Goal: Task Accomplishment & Management: Use online tool/utility

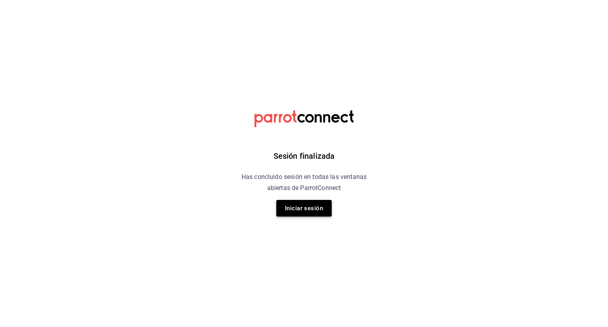
click at [306, 205] on button "Iniciar sesión" at bounding box center [303, 208] width 55 height 17
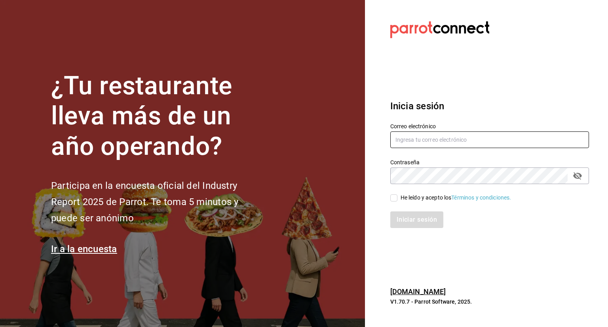
type input "fernando.aguirre@grupocosteno.com"
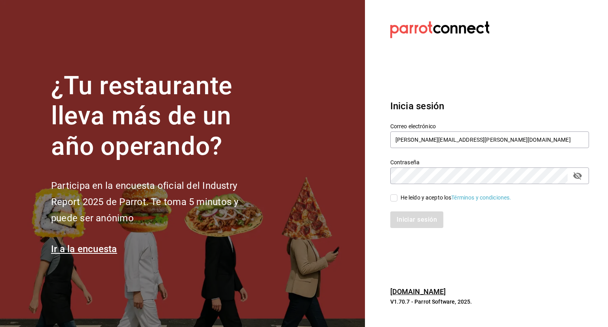
click at [394, 198] on input "He leído y acepto los Términos y condiciones." at bounding box center [393, 197] width 7 height 7
checkbox input "true"
click at [416, 222] on button "Iniciar sesión" at bounding box center [417, 219] width 54 height 17
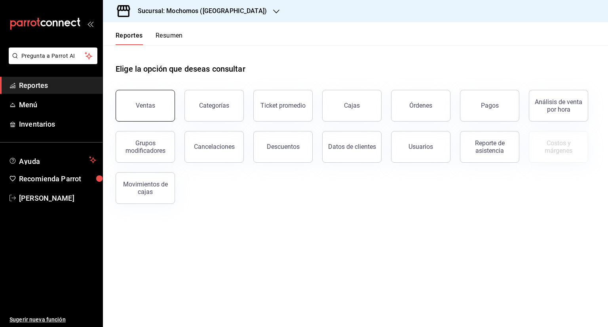
click at [146, 108] on div "Ventas" at bounding box center [145, 106] width 19 height 8
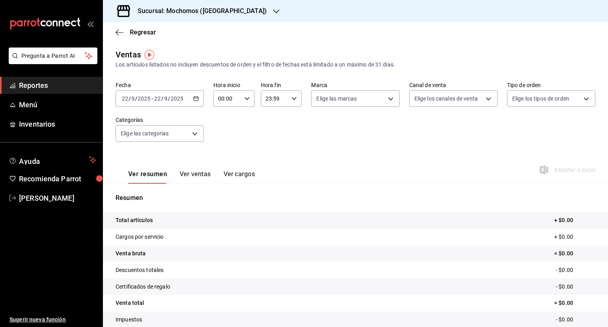
click at [231, 9] on div "Sucursal: Mochomos ([GEOGRAPHIC_DATA])" at bounding box center [195, 11] width 173 height 22
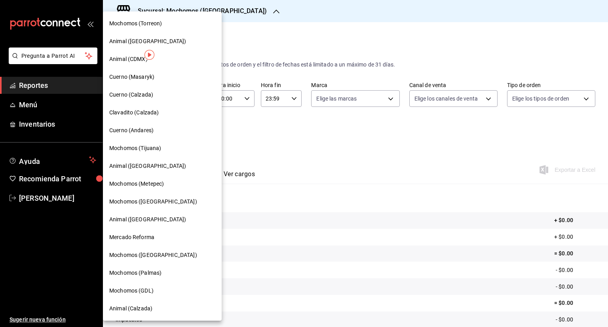
click at [142, 97] on span "Cuerno (Calzada)" at bounding box center [131, 95] width 44 height 8
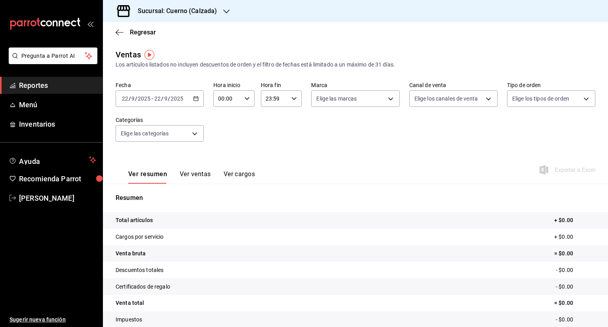
click at [195, 97] on icon "button" at bounding box center [196, 99] width 6 height 6
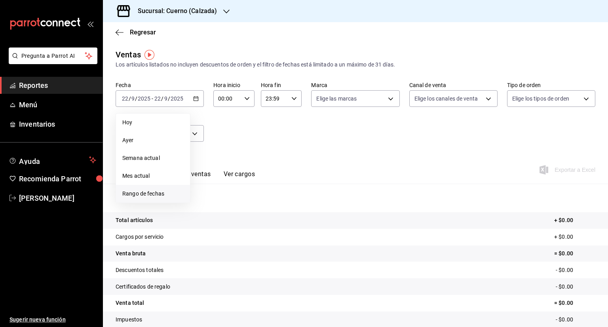
click at [155, 193] on span "Rango de fechas" at bounding box center [152, 194] width 61 height 8
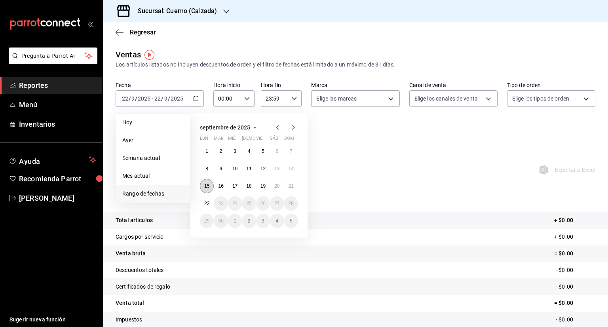
click at [207, 186] on abbr "15" at bounding box center [206, 186] width 5 height 6
click at [210, 203] on button "22" at bounding box center [207, 203] width 14 height 14
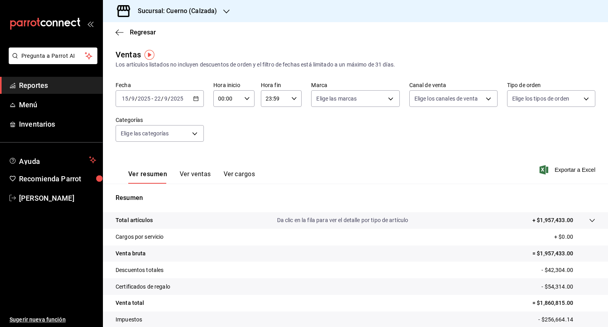
click at [249, 96] on div "00:00 Hora inicio" at bounding box center [233, 98] width 41 height 17
click at [217, 124] on button "05" at bounding box center [222, 117] width 17 height 16
type input "05:00"
click at [242, 118] on span "00" at bounding box center [243, 119] width 8 height 6
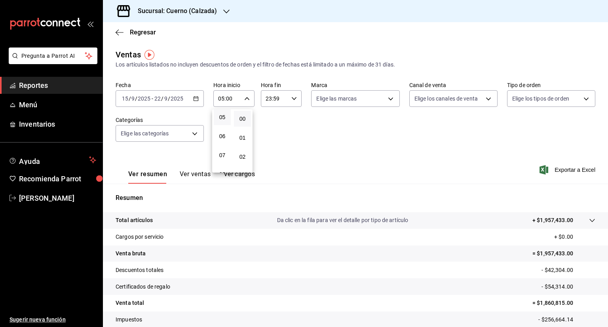
click at [294, 97] on div at bounding box center [304, 163] width 608 height 327
click at [294, 97] on \(Stroke\) "button" at bounding box center [294, 98] width 5 height 3
click at [270, 116] on span "05" at bounding box center [269, 117] width 8 height 6
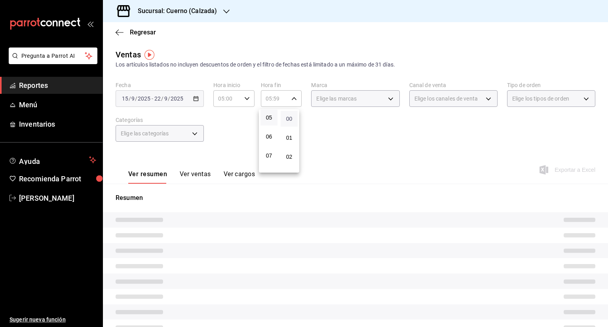
click at [288, 118] on span "00" at bounding box center [289, 119] width 8 height 6
type input "05:00"
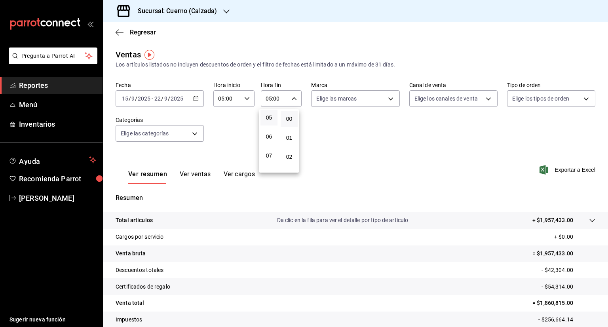
click at [389, 101] on div at bounding box center [304, 163] width 608 height 327
click at [389, 101] on body "Pregunta a Parrot AI Reportes Menú Inventarios Ayuda Recomienda Parrot [PERSON_…" at bounding box center [304, 163] width 608 height 327
click at [319, 126] on input "checkbox" at bounding box center [317, 129] width 7 height 7
checkbox input "true"
type input "b7ae777b-2dfc-42e0-9650-6cefdf37a424,c000f1c0-fb9f-4016-8e6a-f0d1e83e893d"
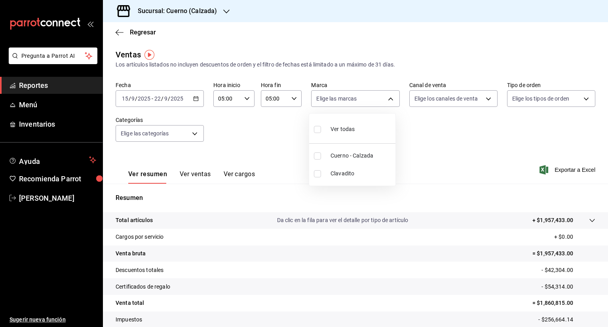
checkbox input "true"
click at [484, 101] on div at bounding box center [304, 163] width 608 height 327
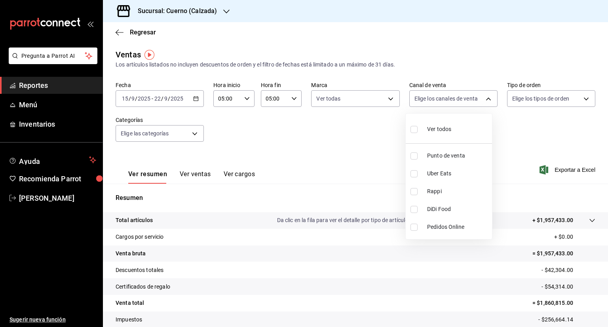
click at [484, 101] on body "Pregunta a Parrot AI Reportes Menú Inventarios Ayuda Recomienda Parrot [PERSON_…" at bounding box center [304, 163] width 608 height 327
click at [416, 129] on input "checkbox" at bounding box center [413, 129] width 7 height 7
checkbox input "true"
type input "PARROT,UBER_EATS,RAPPI,DIDI_FOOD,ONLINE"
checkbox input "true"
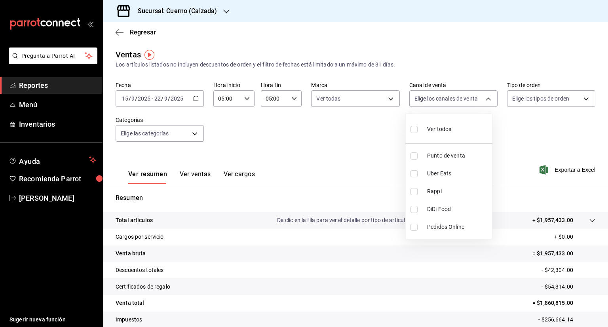
checkbox input "true"
click at [578, 98] on div at bounding box center [304, 163] width 608 height 327
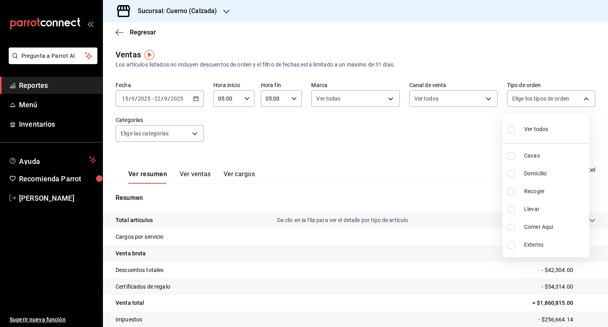
click at [578, 98] on body "Pregunta a Parrot AI Reportes Menú Inventarios Ayuda Recomienda Parrot [PERSON_…" at bounding box center [304, 163] width 608 height 327
click at [511, 130] on input "checkbox" at bounding box center [510, 129] width 7 height 7
checkbox input "true"
type input "45550569-3ed2-40ec-865f-a78a43aad0fb,ed9744db-0daf-4564-a5b3-b3442505d928,23f9e…"
checkbox input "true"
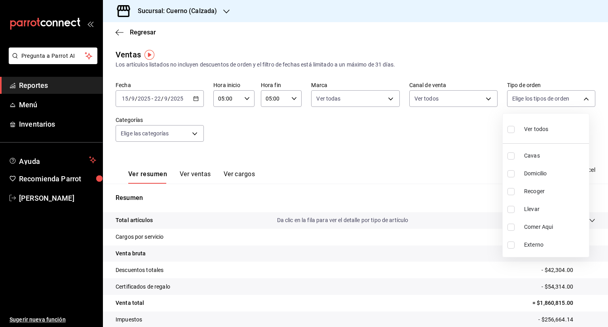
checkbox input "true"
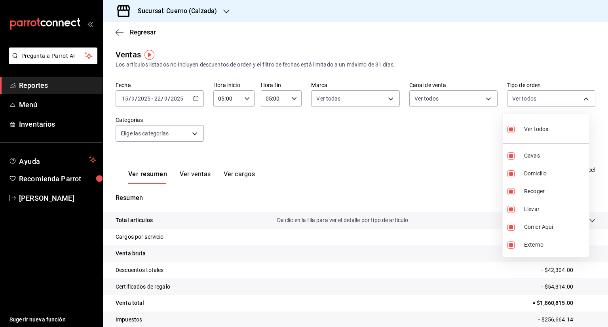
click at [195, 135] on div at bounding box center [304, 163] width 608 height 327
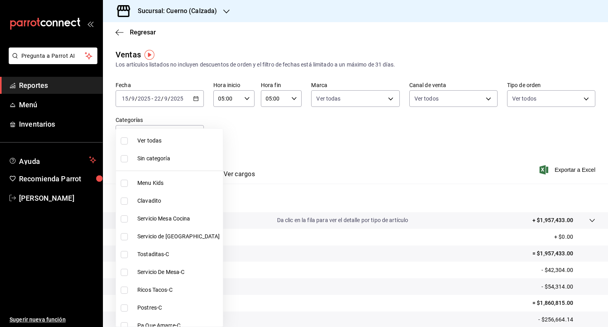
click at [195, 135] on body "Pregunta a Parrot AI Reportes Menú Inventarios Ayuda Recomienda Parrot [PERSON_…" at bounding box center [304, 163] width 608 height 327
click at [120, 141] on li "Ver todas" at bounding box center [169, 141] width 107 height 18
type input "fcad426d-22b8-4bc7-85b2-27ee6775f3f6,560d4c35-d9fc-4089-91ff-402d238ea400,30284…"
checkbox input "true"
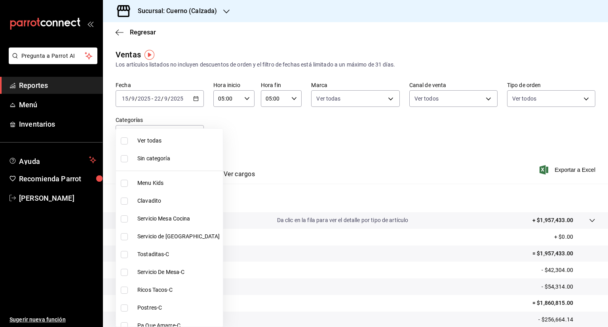
checkbox input "true"
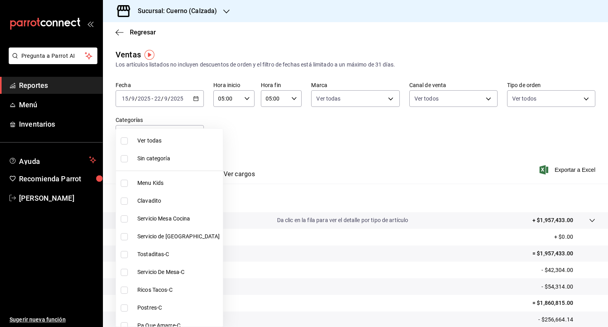
checkbox input "true"
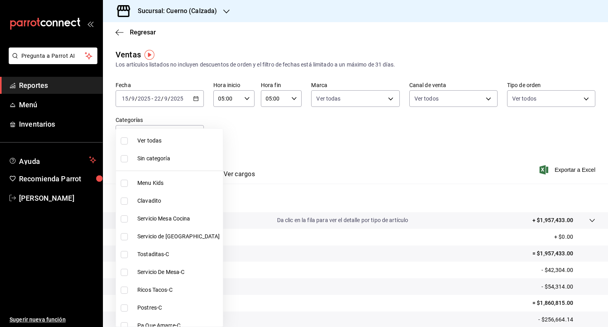
checkbox input "true"
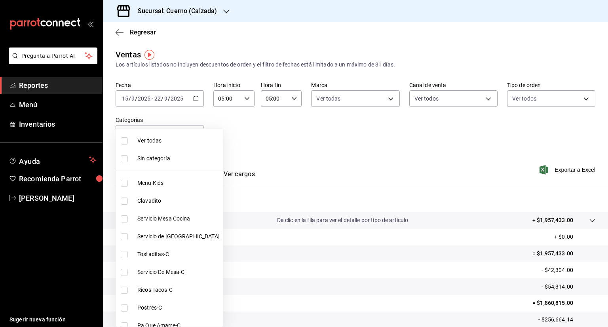
checkbox input "true"
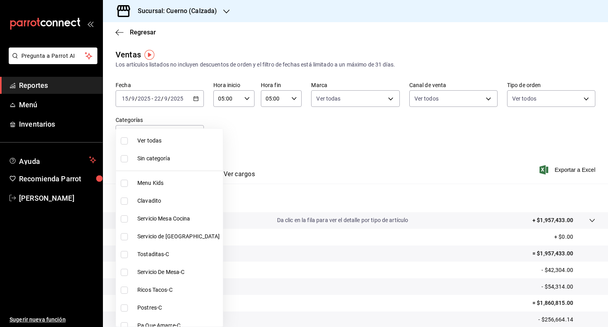
checkbox input "true"
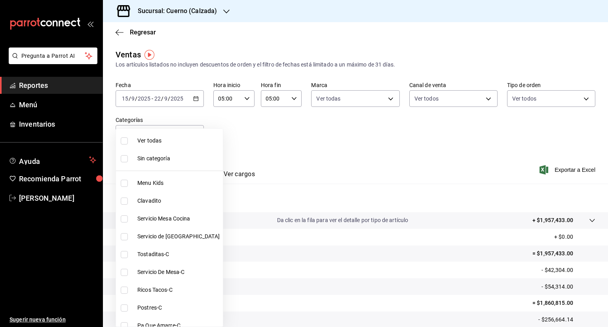
checkbox input "true"
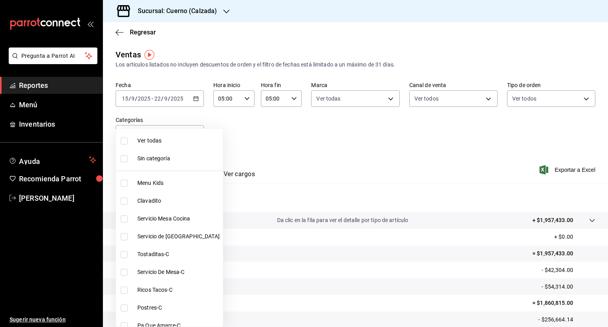
checkbox input "true"
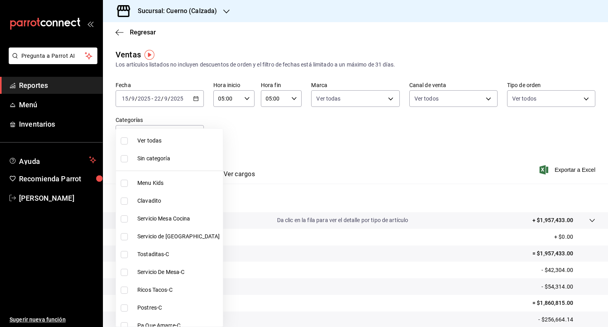
checkbox input "true"
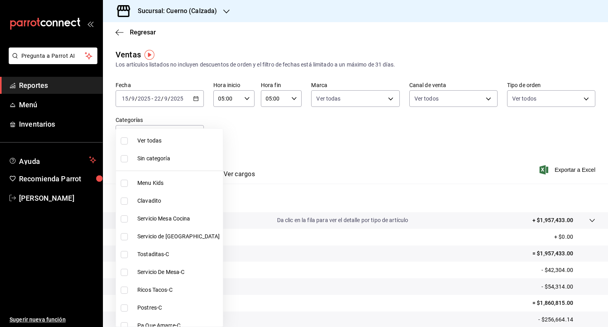
checkbox input "true"
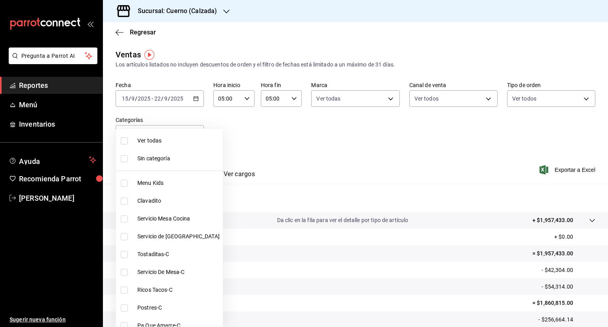
checkbox input "true"
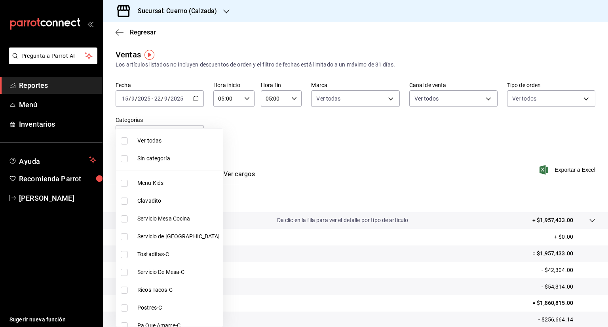
checkbox input "true"
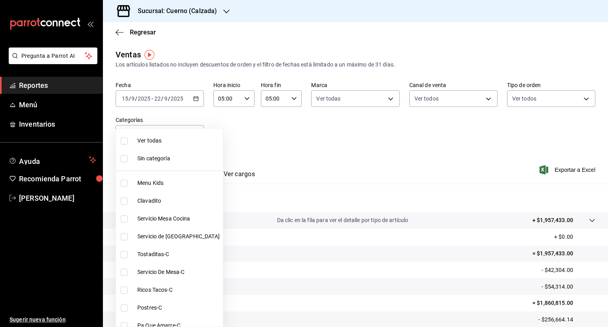
checkbox input "true"
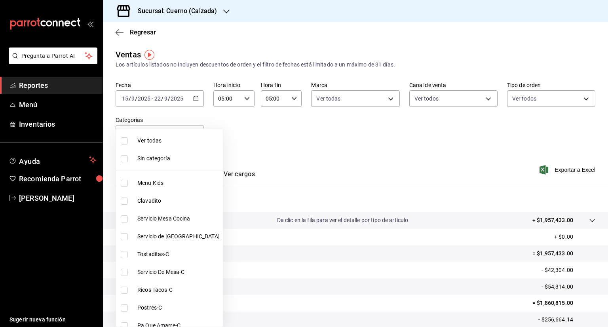
checkbox input "true"
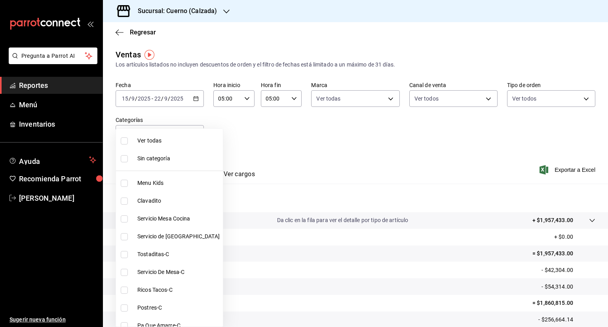
checkbox input "true"
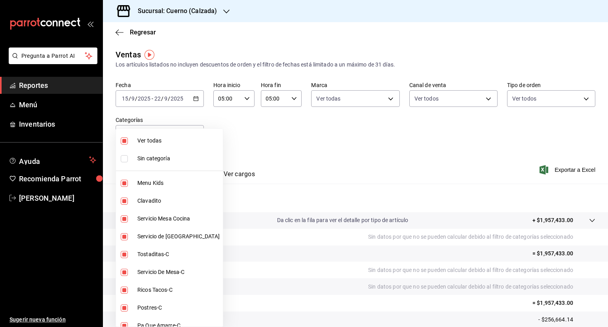
click at [491, 171] on div at bounding box center [304, 163] width 608 height 327
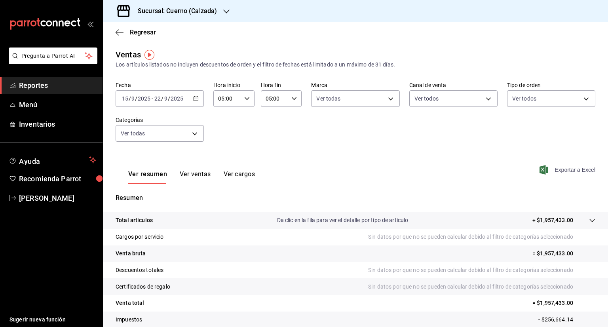
click at [540, 171] on icon "button" at bounding box center [543, 169] width 9 height 9
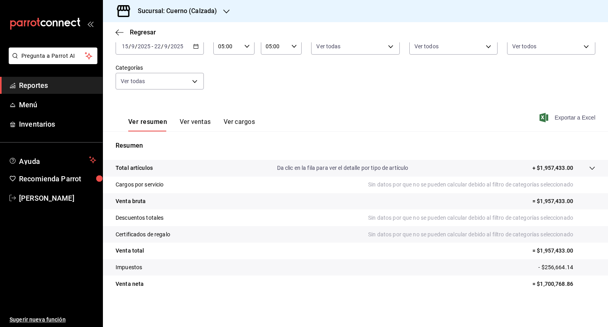
click at [435, 94] on div "Fecha [DATE] [DATE] - [DATE] [DATE] Hora inicio 05:00 Hora inicio Hora fin 05:0…" at bounding box center [356, 64] width 480 height 70
click at [228, 13] on icon "button" at bounding box center [226, 11] width 6 height 6
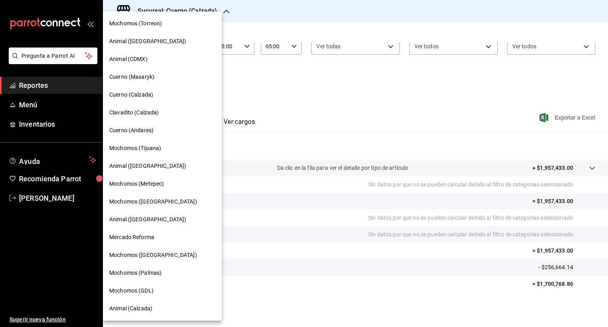
click at [140, 116] on span "Clavadito (Calzada)" at bounding box center [134, 112] width 50 height 8
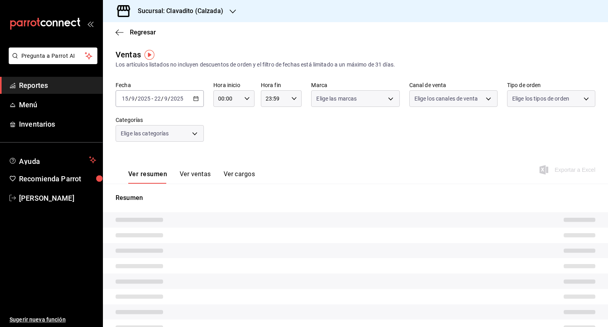
type input "05:00"
type input "PARROT,UBER_EATS,RAPPI,DIDI_FOOD,ONLINE"
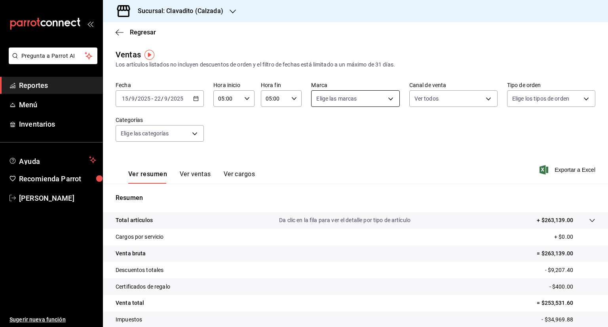
click at [390, 101] on body "Pregunta a Parrot AI Reportes Menú Inventarios Ayuda Recomienda Parrot [PERSON_…" at bounding box center [304, 163] width 608 height 327
click at [319, 129] on input "checkbox" at bounding box center [317, 129] width 7 height 7
checkbox input "true"
type input "7c6329b2-7c80-4d0a-92e1-359a60270725"
checkbox input "true"
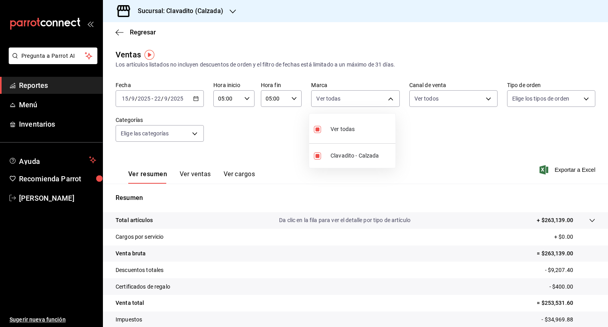
click at [483, 99] on div at bounding box center [304, 163] width 608 height 327
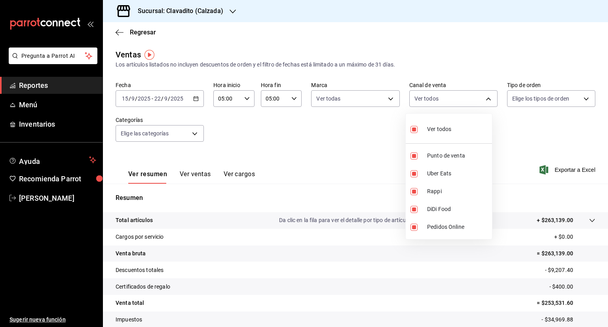
click at [483, 99] on body "Pregunta a Parrot AI Reportes Menú Inventarios Ayuda Recomienda Parrot [PERSON_…" at bounding box center [304, 163] width 608 height 327
click at [483, 99] on div at bounding box center [304, 163] width 608 height 327
click at [483, 99] on body "Pregunta a Parrot AI Reportes Menú Inventarios Ayuda Recomienda Parrot [PERSON_…" at bounding box center [304, 163] width 608 height 327
click at [483, 99] on div at bounding box center [304, 163] width 608 height 327
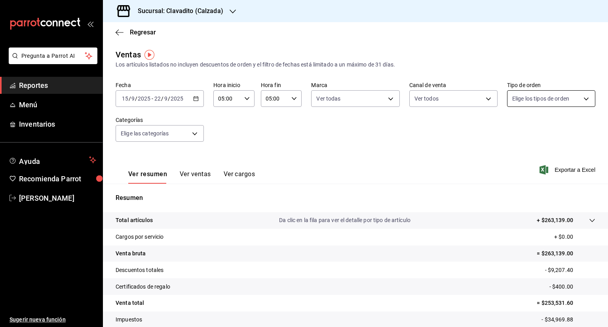
click at [580, 99] on body "Pregunta a Parrot AI Reportes Menú Inventarios Ayuda Recomienda Parrot [PERSON_…" at bounding box center [304, 163] width 608 height 327
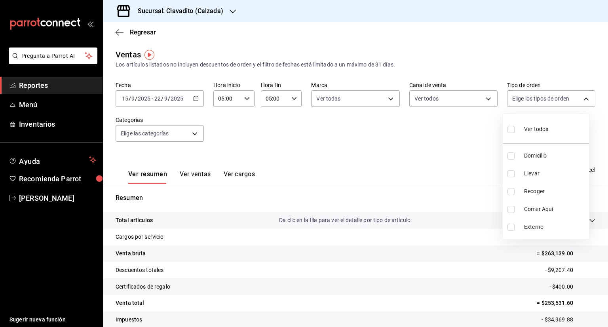
click at [511, 130] on input "checkbox" at bounding box center [510, 129] width 7 height 7
checkbox input "true"
type input "20a2434e-5507-4b1d-99f8-d1d700608abd,c8008fd8-0959-4104-94f5-898138fc7a10,5c160…"
checkbox input "true"
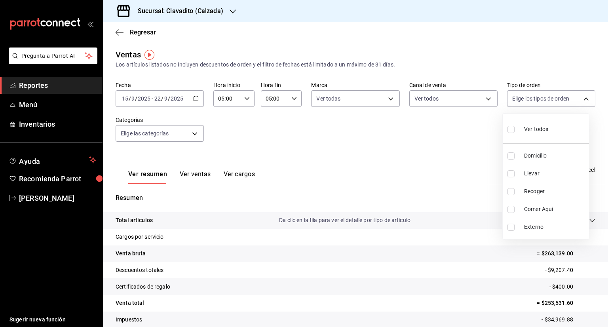
checkbox input "true"
click at [194, 133] on div at bounding box center [304, 163] width 608 height 327
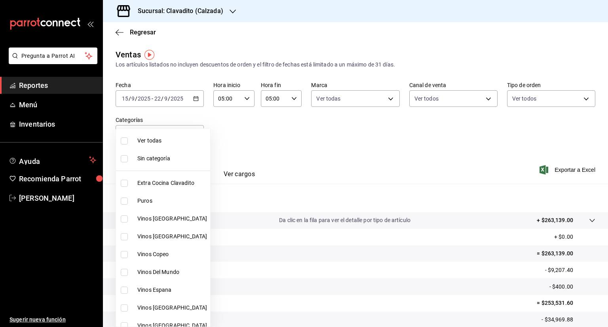
click at [194, 133] on body "Pregunta a Parrot AI Reportes Menú Inventarios Ayuda Recomienda Parrot [PERSON_…" at bounding box center [304, 163] width 608 height 327
click at [125, 140] on input "checkbox" at bounding box center [124, 140] width 7 height 7
checkbox input "true"
type input "baf57ed1-919f-4c82-8763-5f61bb5ecf6c,a733550a-1833-4f39-b337-4b288d8ef239,37b97…"
checkbox input "true"
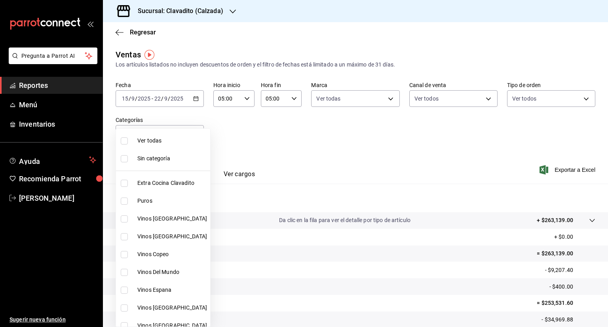
checkbox input "true"
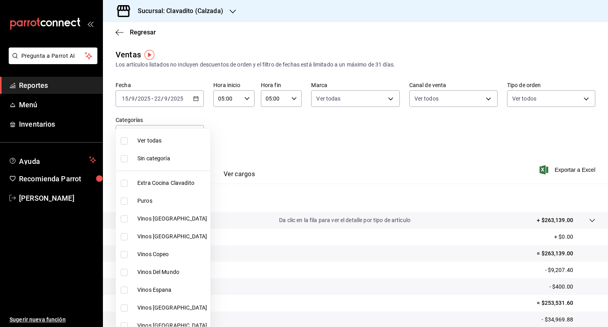
checkbox input "true"
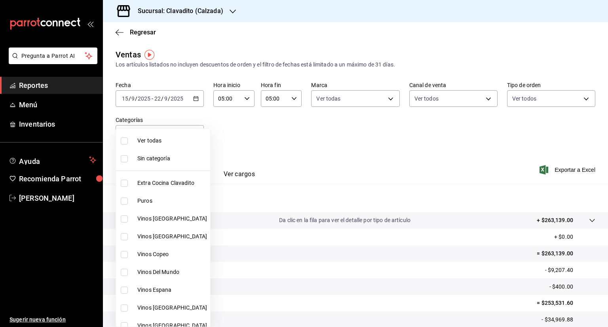
checkbox input "true"
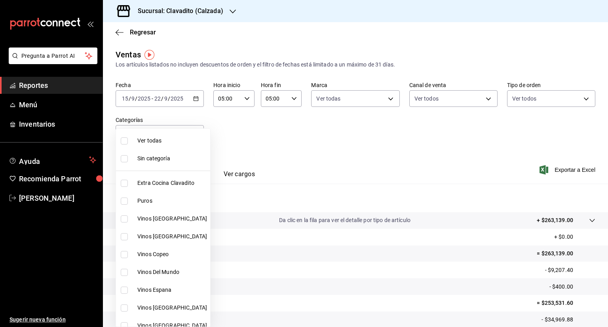
checkbox input "true"
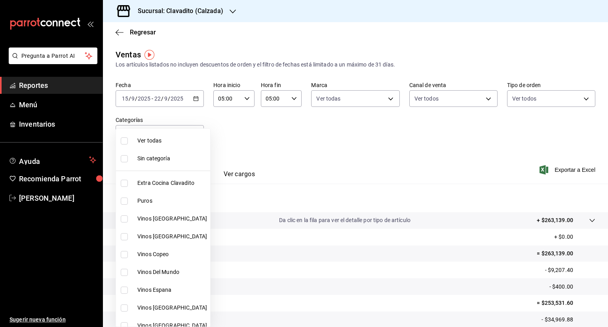
checkbox input "true"
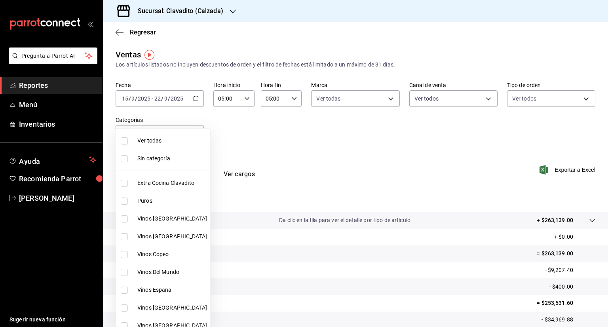
checkbox input "true"
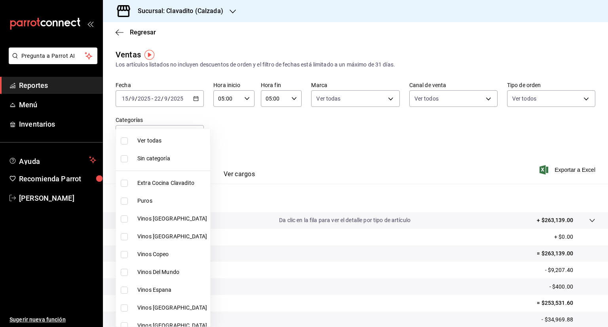
checkbox input "true"
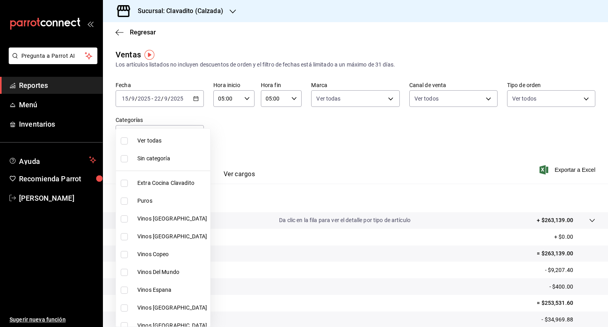
checkbox input "true"
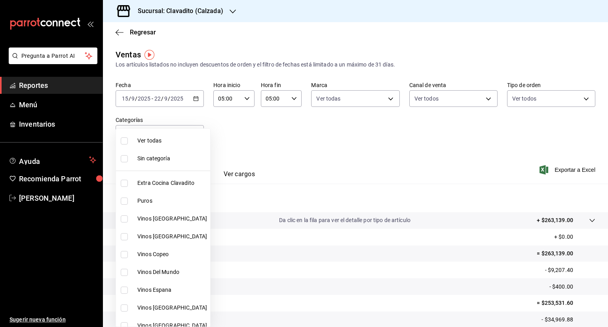
checkbox input "true"
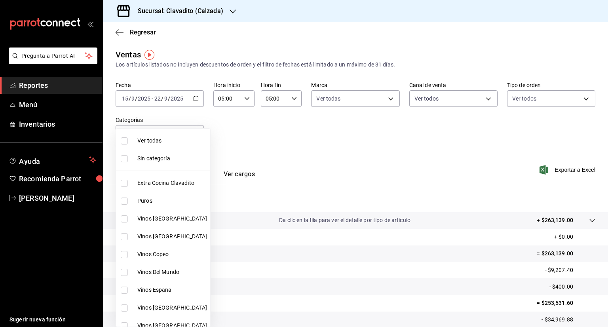
checkbox input "true"
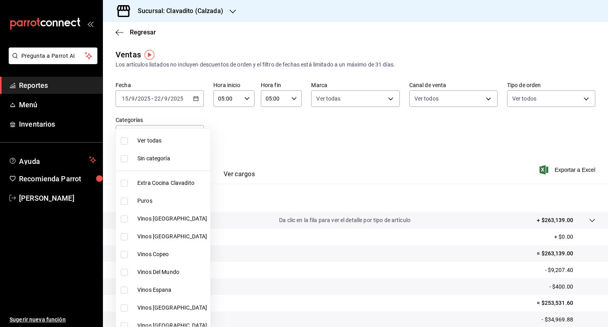
checkbox input "true"
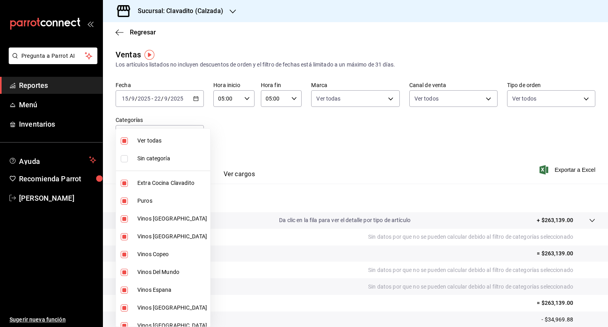
click at [364, 147] on div at bounding box center [304, 163] width 608 height 327
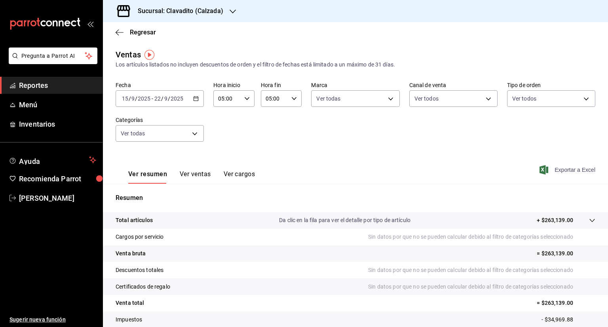
click at [549, 170] on span "Exportar a Excel" at bounding box center [568, 169] width 54 height 9
